Goal: Task Accomplishment & Management: Manage account settings

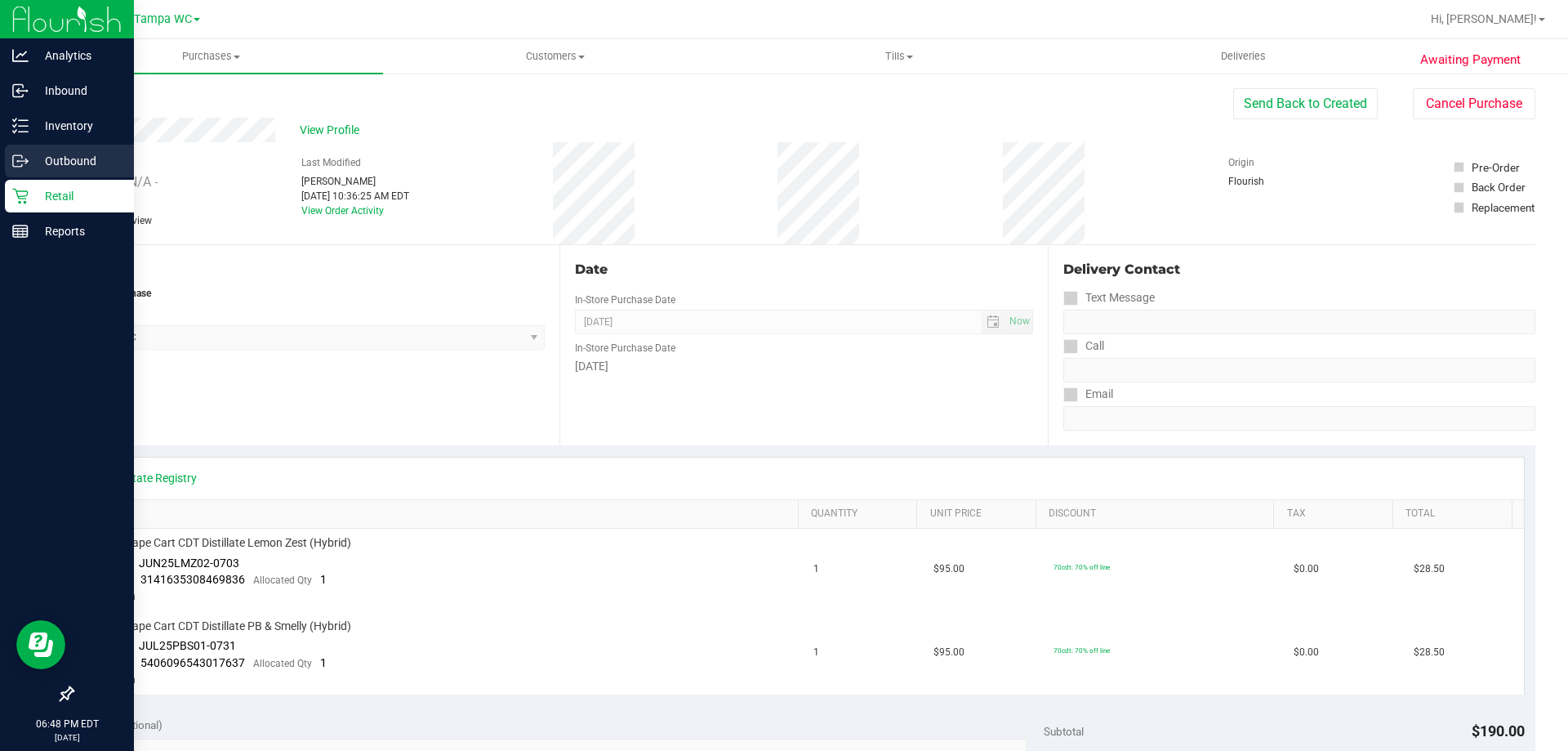
scroll to position [662, 0]
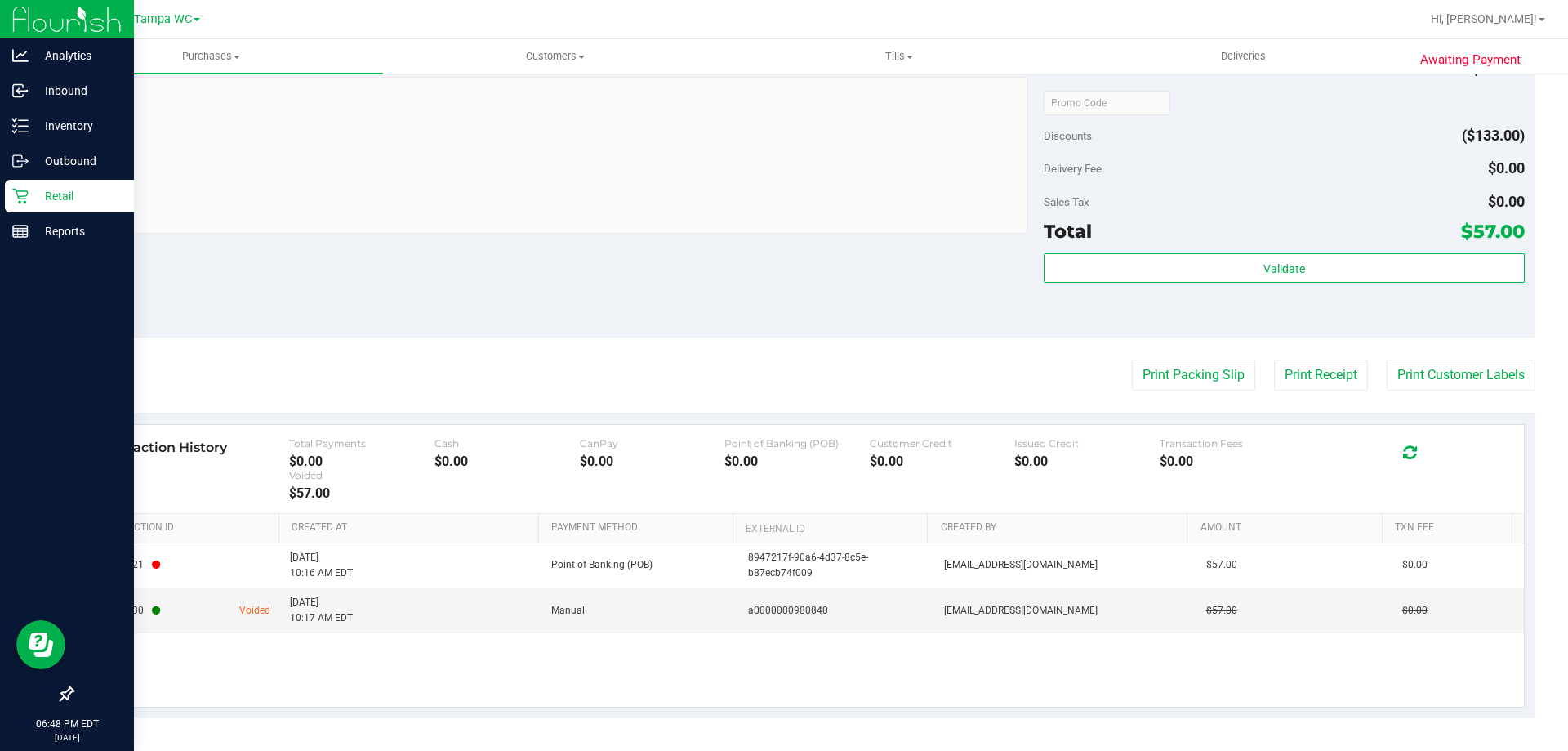
click at [34, 195] on p "Retail" at bounding box center [77, 196] width 98 height 19
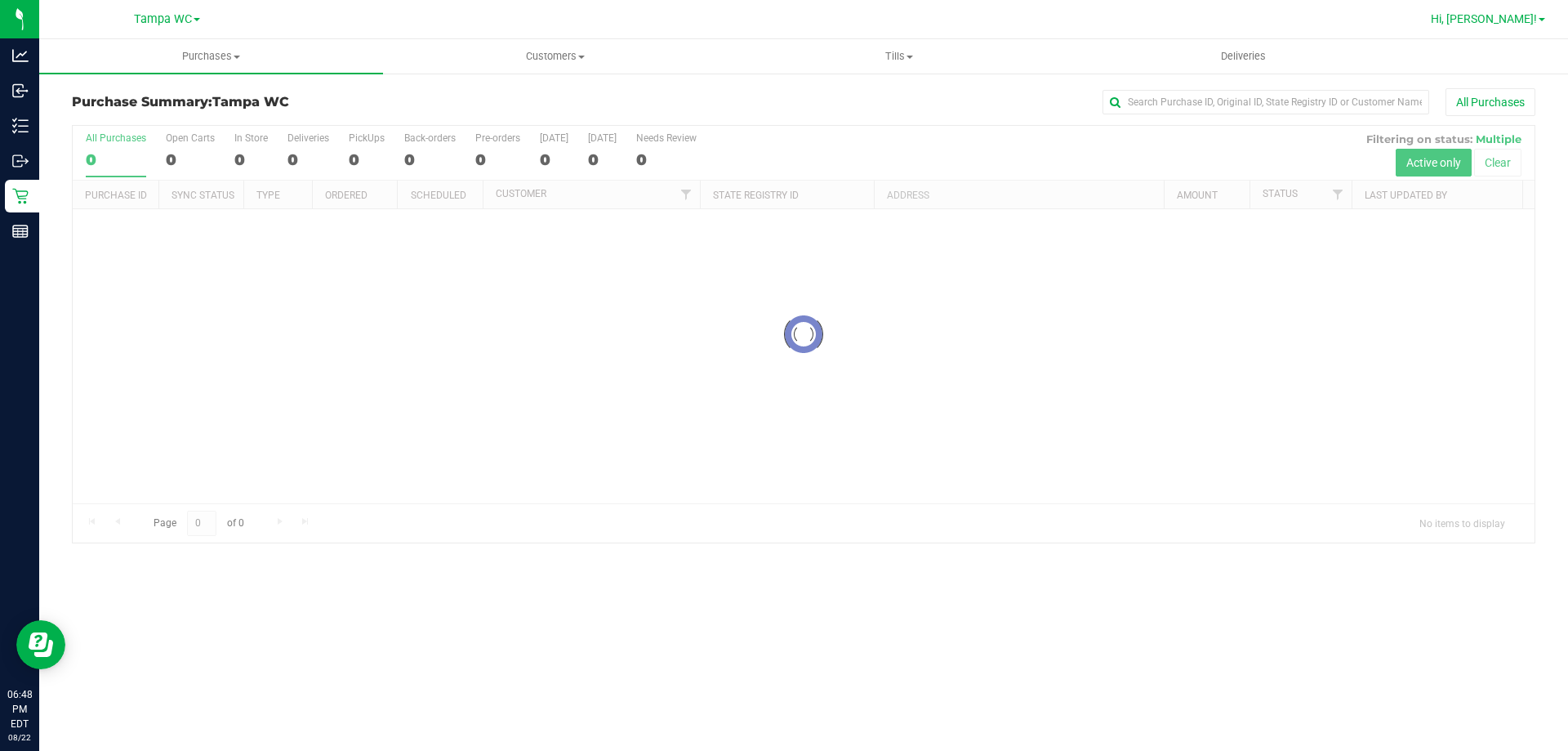
click at [1517, 18] on span "Hi, [PERSON_NAME]!" at bounding box center [1484, 18] width 106 height 13
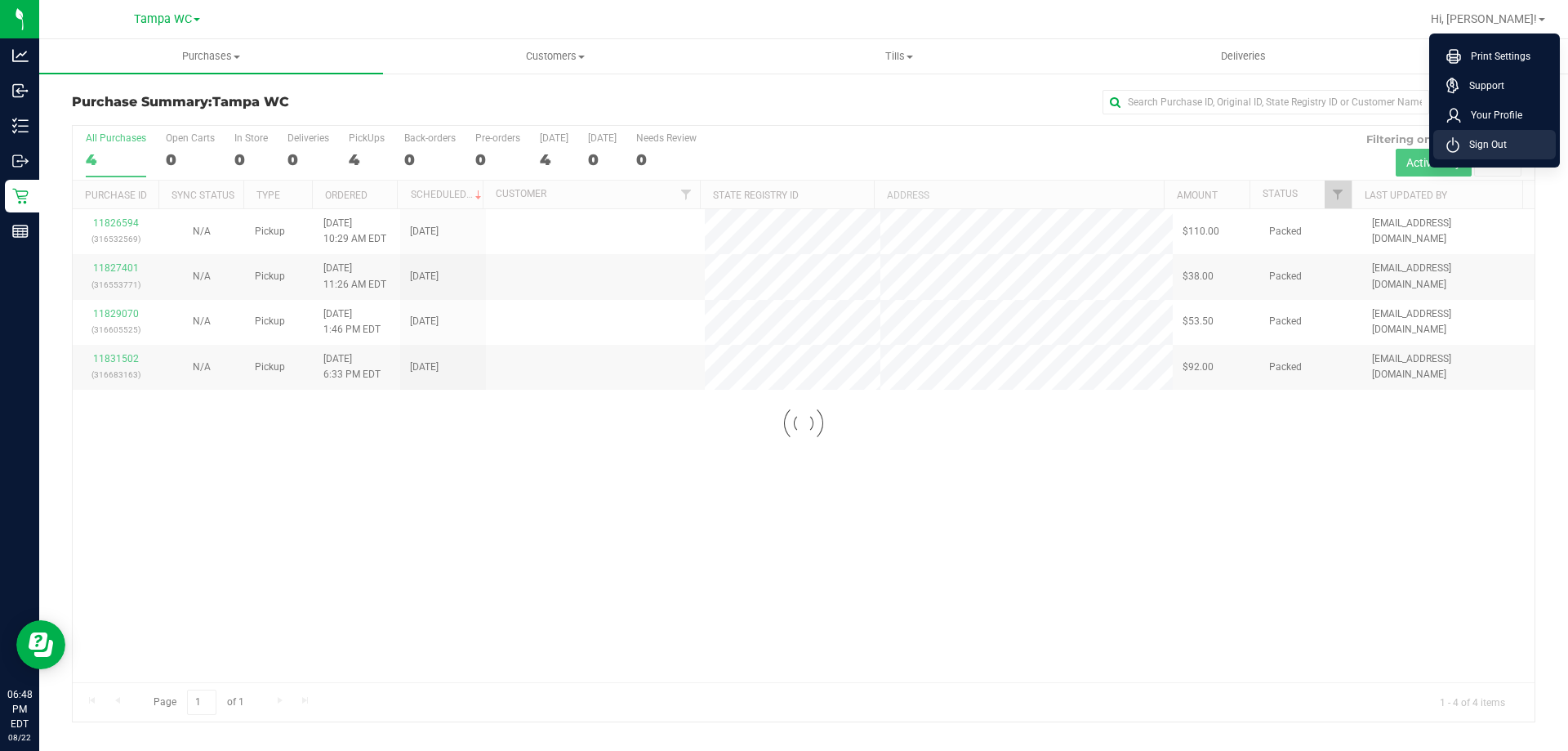
click at [1496, 139] on span "Sign Out" at bounding box center [1483, 145] width 47 height 17
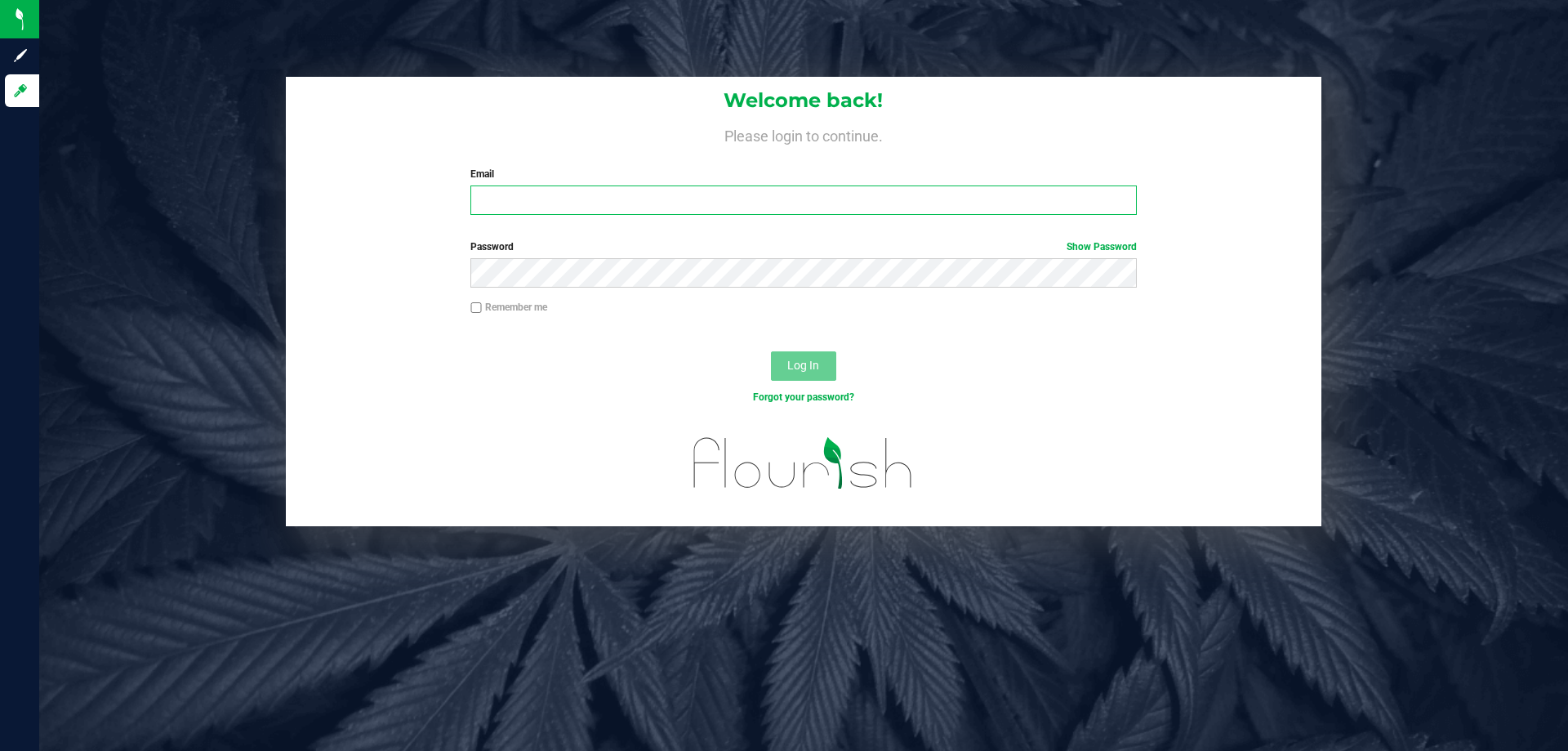
click at [608, 192] on input "Email" at bounding box center [803, 200] width 666 height 30
type input "[EMAIL_ADDRESS][DOMAIN_NAME]"
click at [771, 352] on button "Log In" at bounding box center [803, 366] width 65 height 30
